Goal: Task Accomplishment & Management: Complete application form

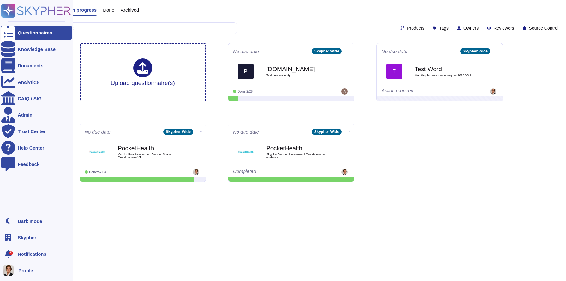
click at [9, 236] on icon at bounding box center [8, 237] width 6 height 8
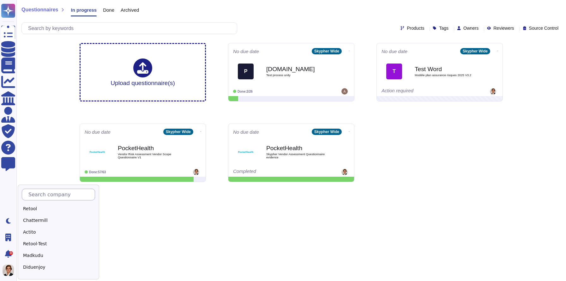
click at [46, 198] on input "text" at bounding box center [59, 194] width 69 height 11
type input "Adobe"
click at [29, 210] on div "Adobe" at bounding box center [61, 208] width 79 height 9
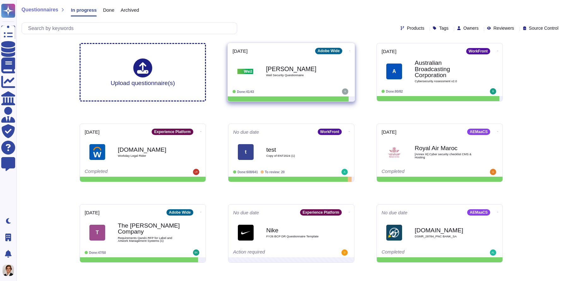
click at [316, 74] on span "Weil Security Questionnaire" at bounding box center [298, 75] width 64 height 3
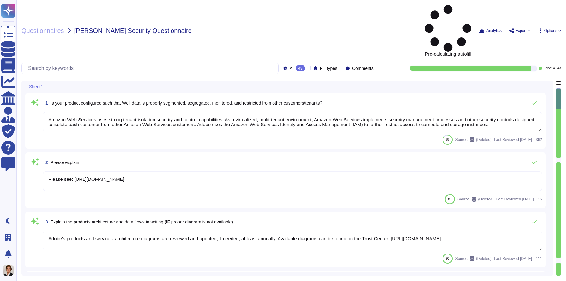
type textarea "Amazon Web Services uses strong tenant isolation security and control capabilit…"
type textarea "Please see: https://www.adobe.com/about-adobe/fast-facts.html"
type textarea "Adobe's products and services' architecture diagrams are reviewed and updated, …"
type textarea "Multi-factor authentication (“MFA”) is required prior to obtaining access to Ad…"
type textarea "Not Enabled by default. Multi-factor authentication is available for client acc…"
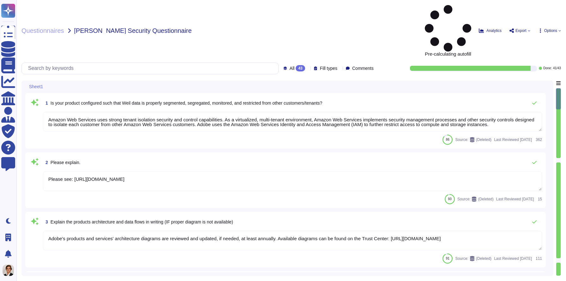
type textarea "Multi-factor authentication (“MFA”) is required prior to obtaining access to Ad…"
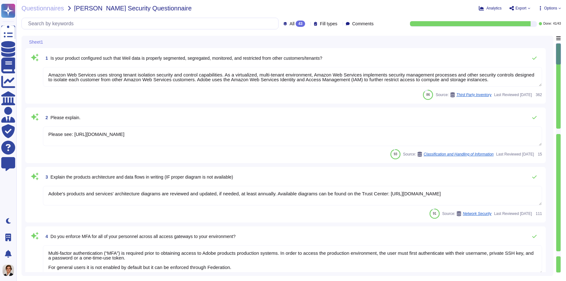
type textarea "Documented policies and procedures exist that cover unauthorized software insta…"
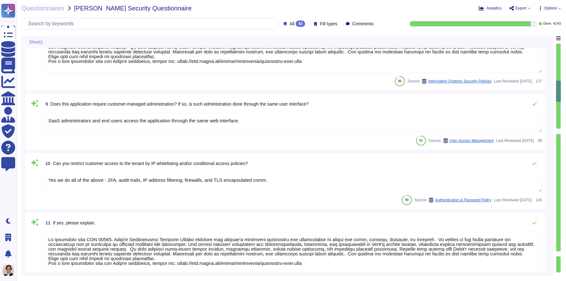
type textarea "In alignment with ISO 27001, Adobe's Information Security Policy outlines the c…"
type textarea "SaaS administrators and end users access the application through the same web i…"
type textarea "Yes we do all of the above - 2FA, audit trails, IP address filtering, firewalls…"
type textarea "In alignment with ISO 27001, Adobe's Information Security Policy outlines the c…"
type textarea "Please see: https://helpx.adobe.com/enterprise/help/identity.html and https://h…"
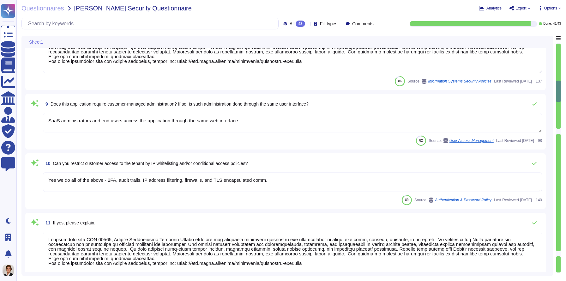
type textarea "Privileged access (administrator level) to information security management syst…"
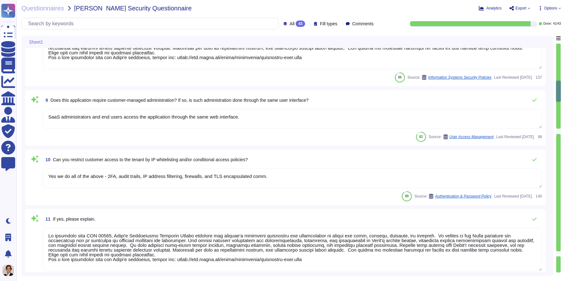
type textarea "Each API call requires authentication to be established, either through Oauth 2…"
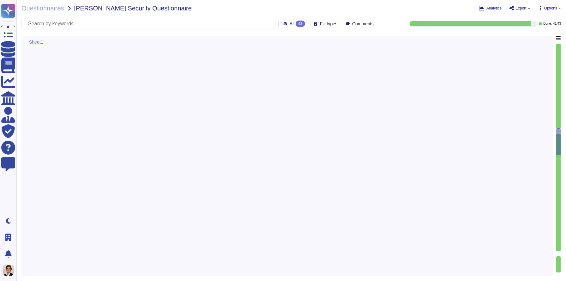
scroll to position [1111, 0]
type textarea "Yes we do all of the above - 2FA, audit trails, IP address filtering, firewalls…"
type textarea "Service and generic accounts must adhere to all requirements in sections 3.1.2 …"
type textarea "A systematic approach to managing change is followed where changes are reviewed…"
type textarea "All Adobe data collected, processed, transmitted, stored, or destroyed by or on…"
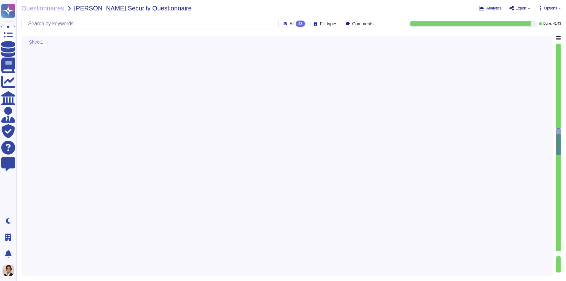
type textarea "Data retention is defined in the agreements, including all applicable PSLTs (Pr…"
type textarea "Adobe utilizes AES-256 bit encryption at rest and TLS v1.2 or higher for data i…"
type textarea "Adobe services are expected to comply with the Key Management Standard. Adobe K…"
type textarea "Keys that are used by a service, are bound to a specific service. There are uni…"
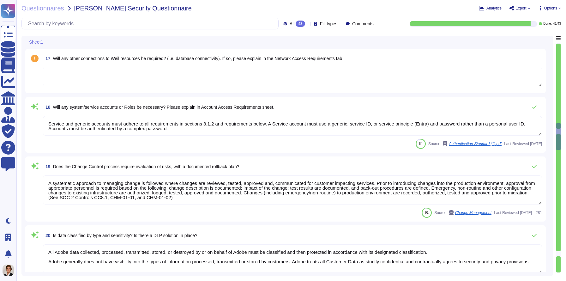
type textarea "Each API call requires authentication to be established, either through Oauth 2…"
type textarea "SaaS administrators and end users access the application through the same web i…"
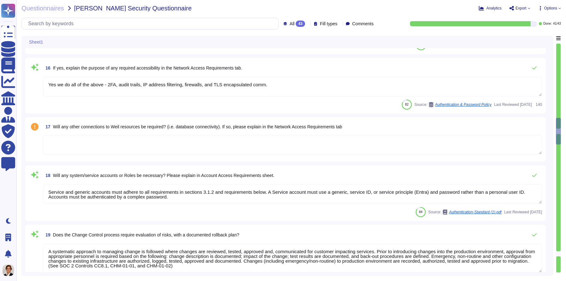
type textarea "Privileged access (administrator level) to information security management syst…"
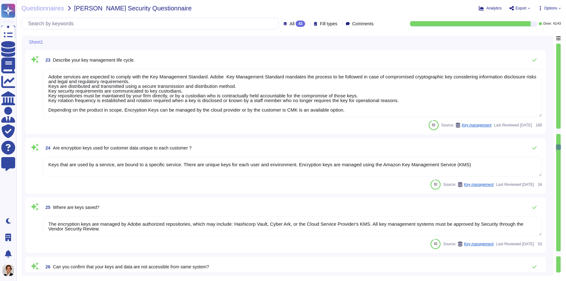
type textarea "Keys that are used by a service, are bound to a specific service. There are uni…"
type textarea "The encryption keys are managed by Adobe authorized repositories, which may inc…"
type textarea "Access to the cryptographic keystores is limited to authorized personnel."
type textarea "Adobe services are expected to comply with the Key Management Standard. Adobe K…"
type textarea "These items are logged, where possible by all applications where input is recei…"
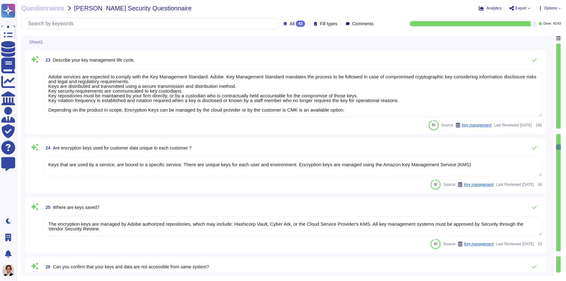
scroll to position [1587, 0]
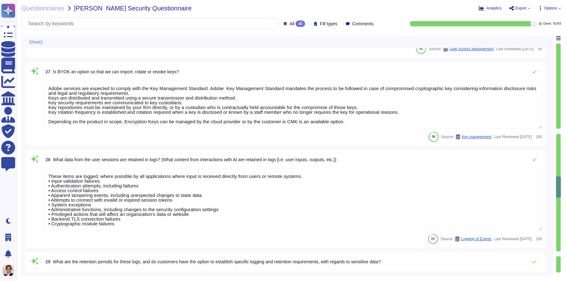
type textarea "The log retention schedule is as follows: • Logs must be retained within the SI…"
type textarea "Public Cloud hosting providers store all customer data but do not have logical …"
type textarea "Adobe uses Splunk for its SIEM. For some offerings, customer can retrieve appli…"
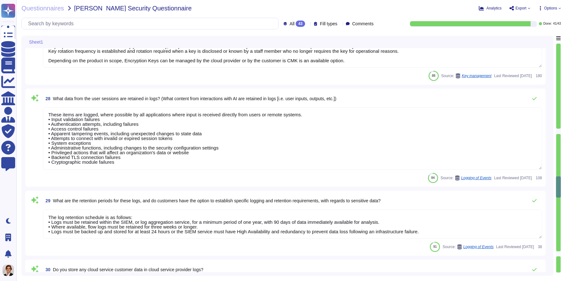
scroll to position [1675, 0]
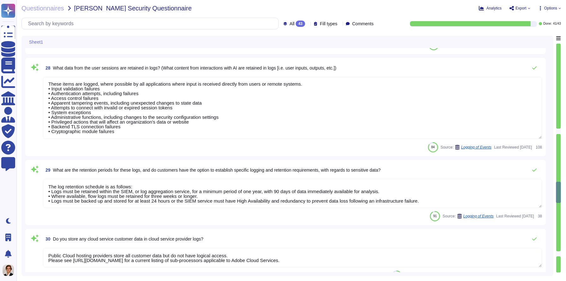
type textarea "Logs are archived within SIEM (Security Incident and Event Management), or log …"
type textarea "Host-based and network firewalls are in place, as well as strict firewall polic…"
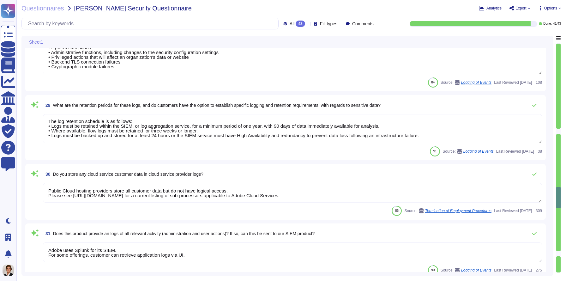
scroll to position [1846, 0]
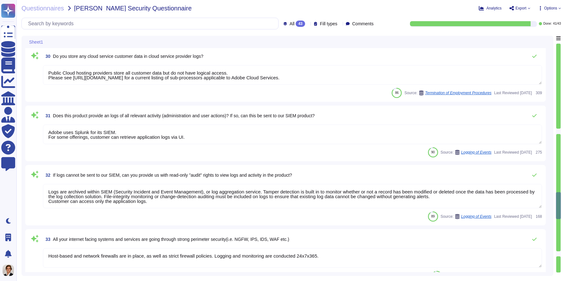
type textarea "Adobe adheres to the physical security requirements from the CCF Control Framew…"
type textarea "Public Cloud hosting providers store all customer data but do not have logical …"
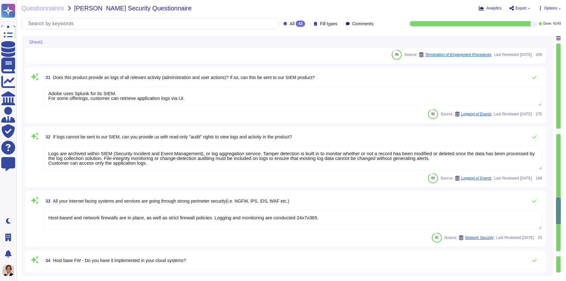
type textarea "Any entity such as individual consumers, businesses, educational institutions, …"
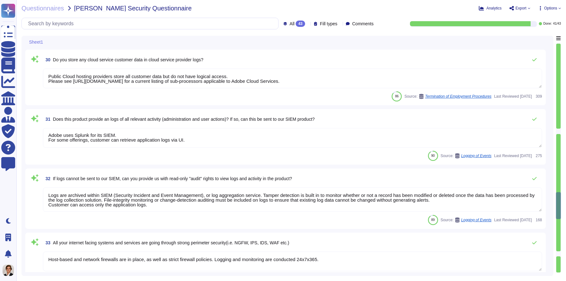
scroll to position [1845, 0]
